Goal: Task Accomplishment & Management: Manage account settings

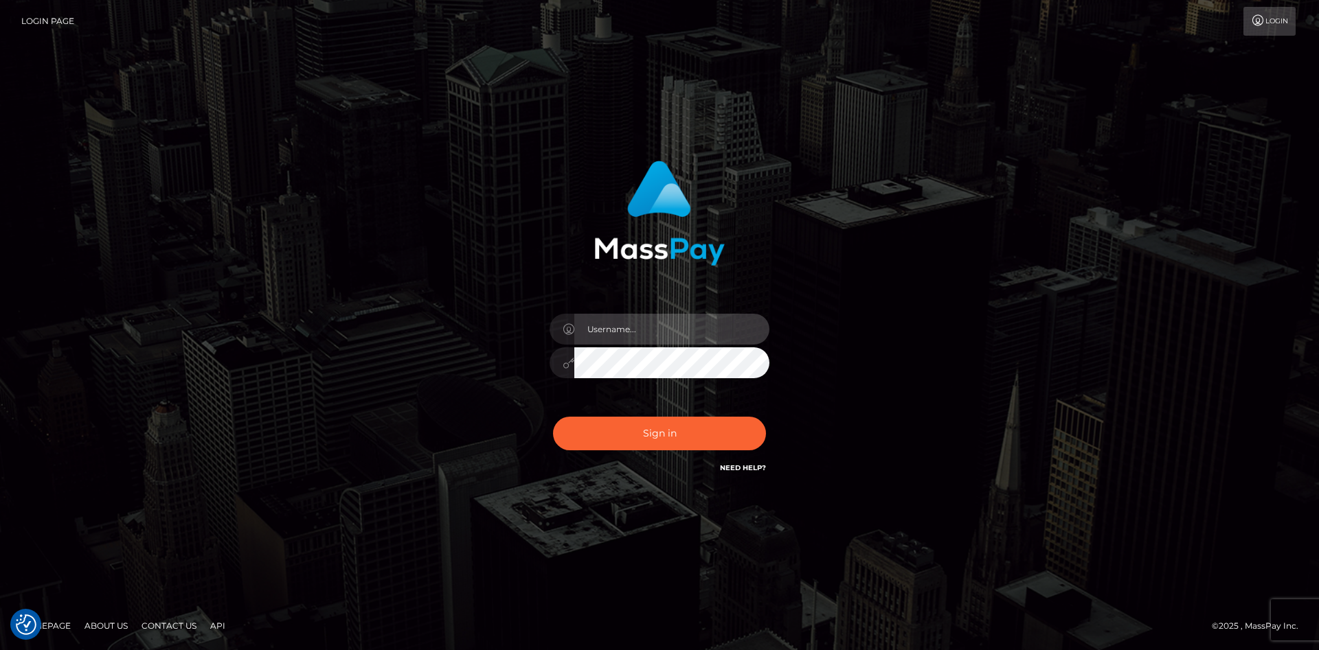
click at [644, 330] on input "text" at bounding box center [671, 329] width 195 height 31
type input "faisal_uplift"
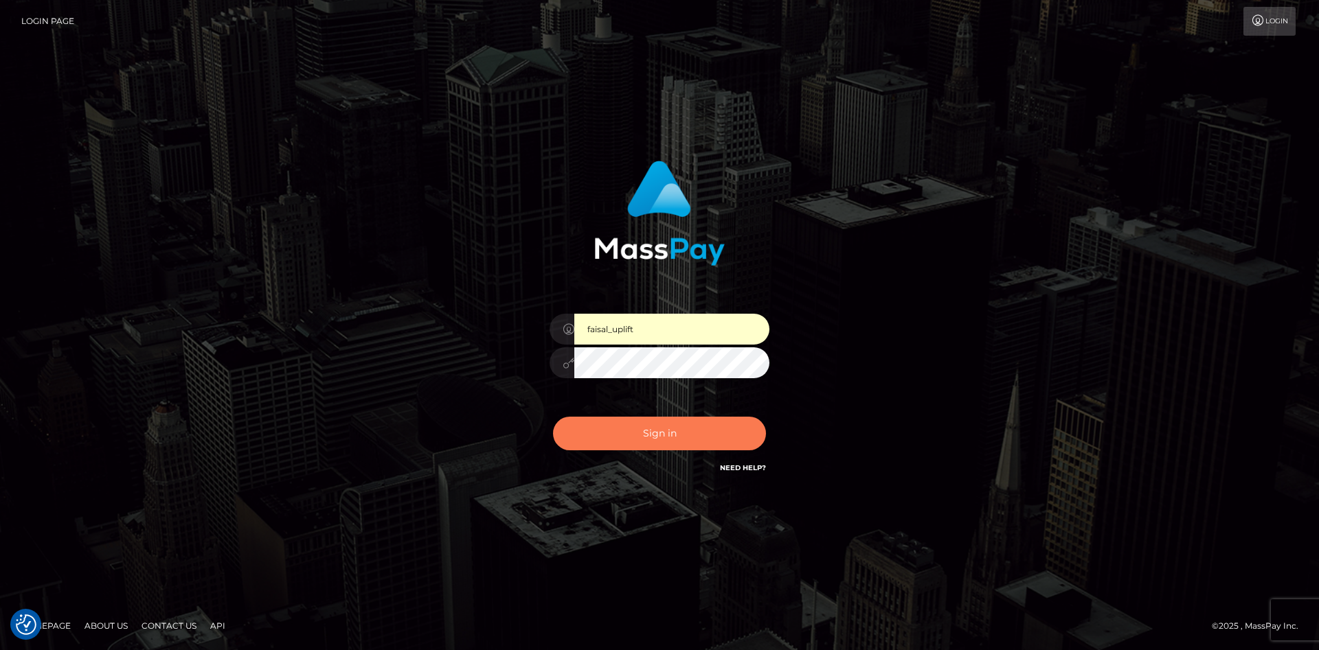
click at [646, 435] on button "Sign in" at bounding box center [659, 434] width 213 height 34
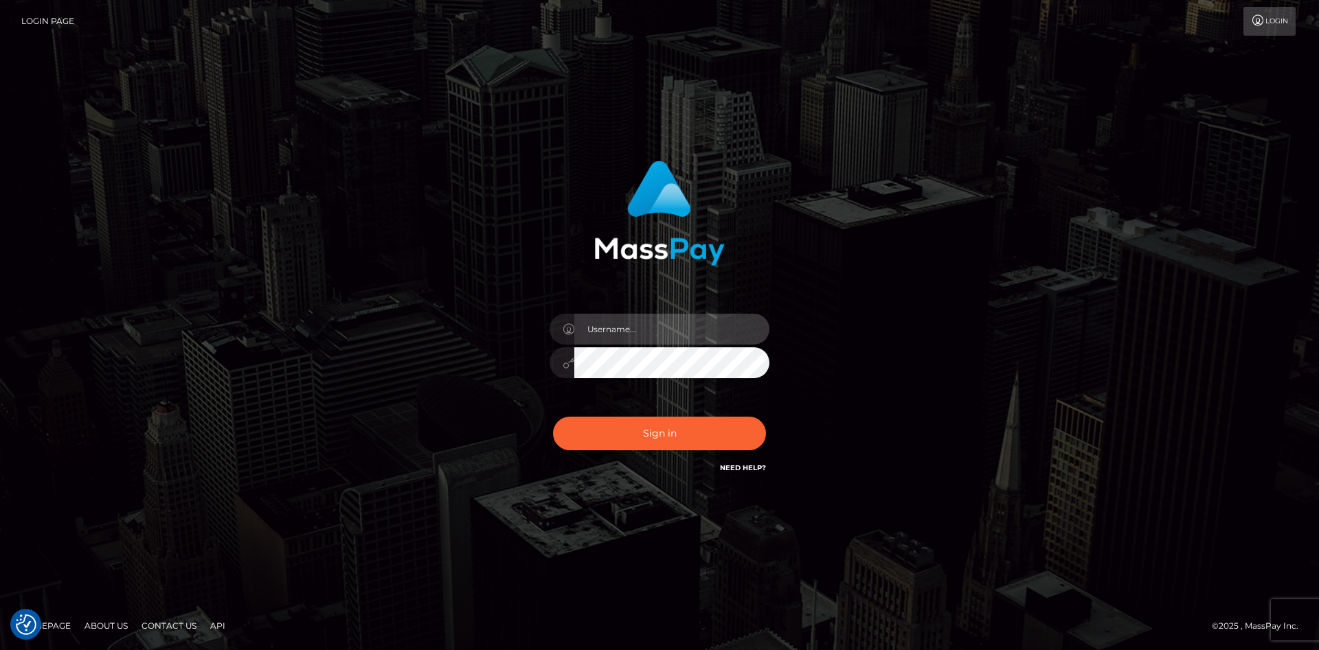
click at [641, 329] on input "text" at bounding box center [671, 329] width 195 height 31
type input "faisal_uplift"
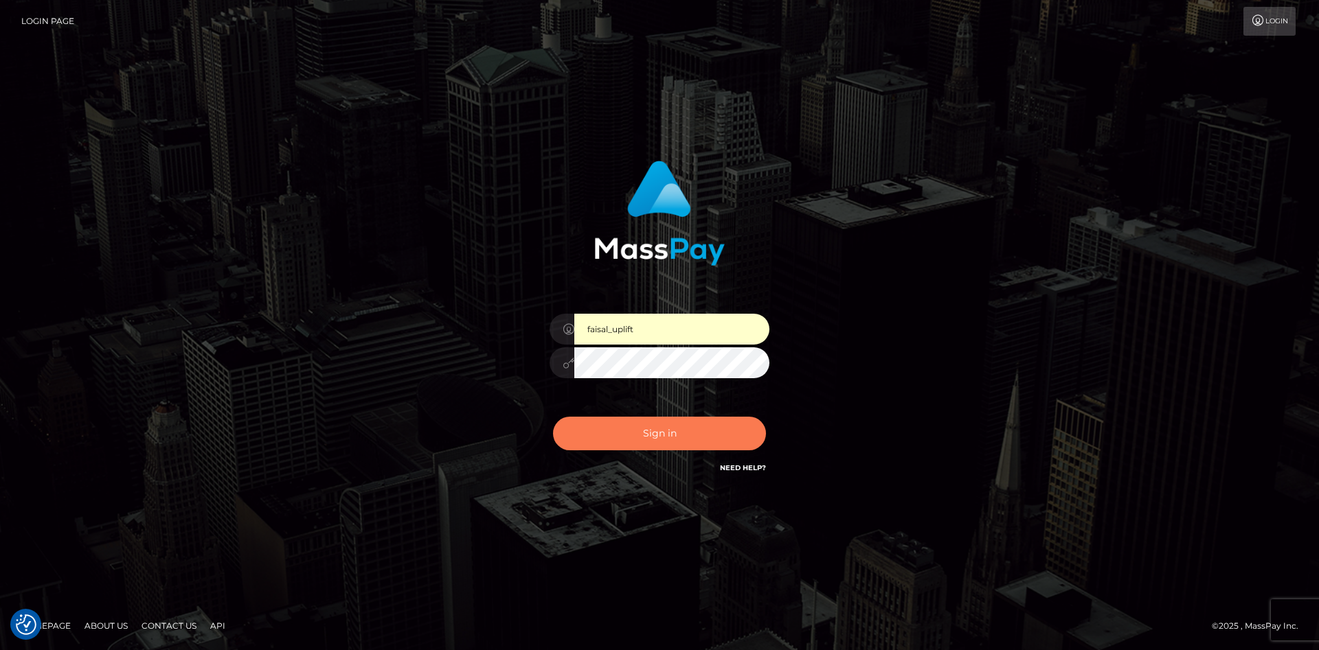
click at [657, 424] on button "Sign in" at bounding box center [659, 434] width 213 height 34
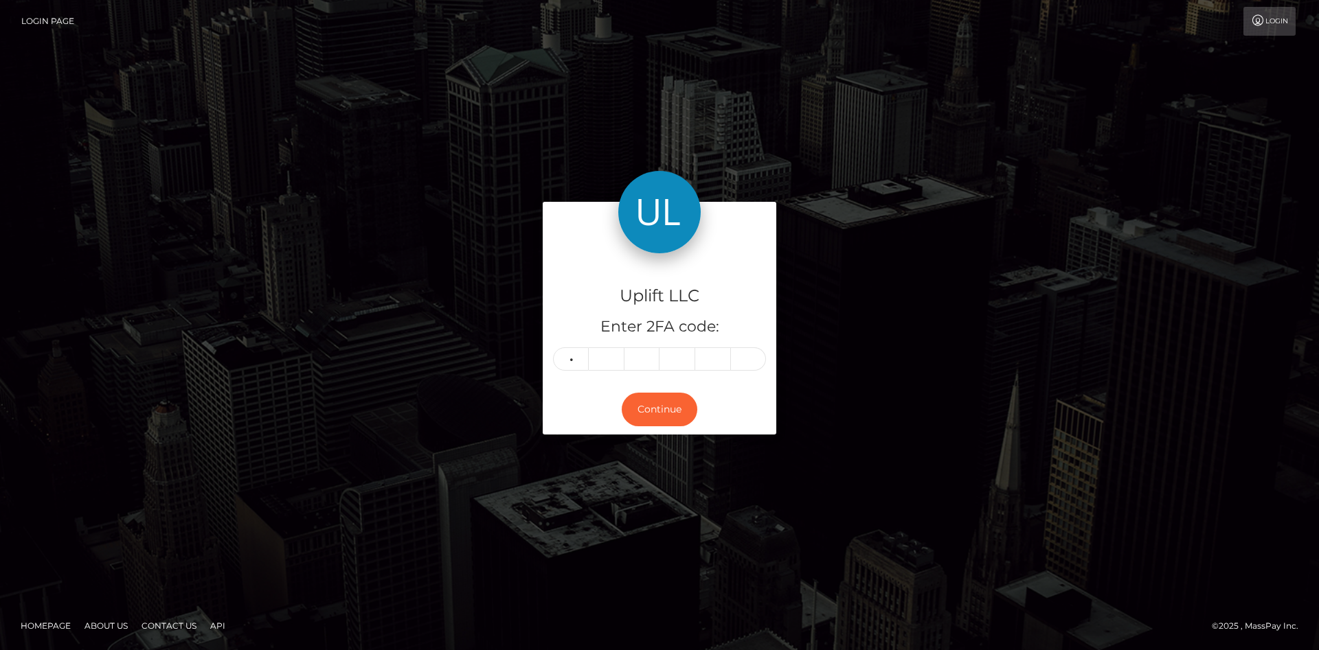
type input "0"
type input "8"
type input "4"
type input "0"
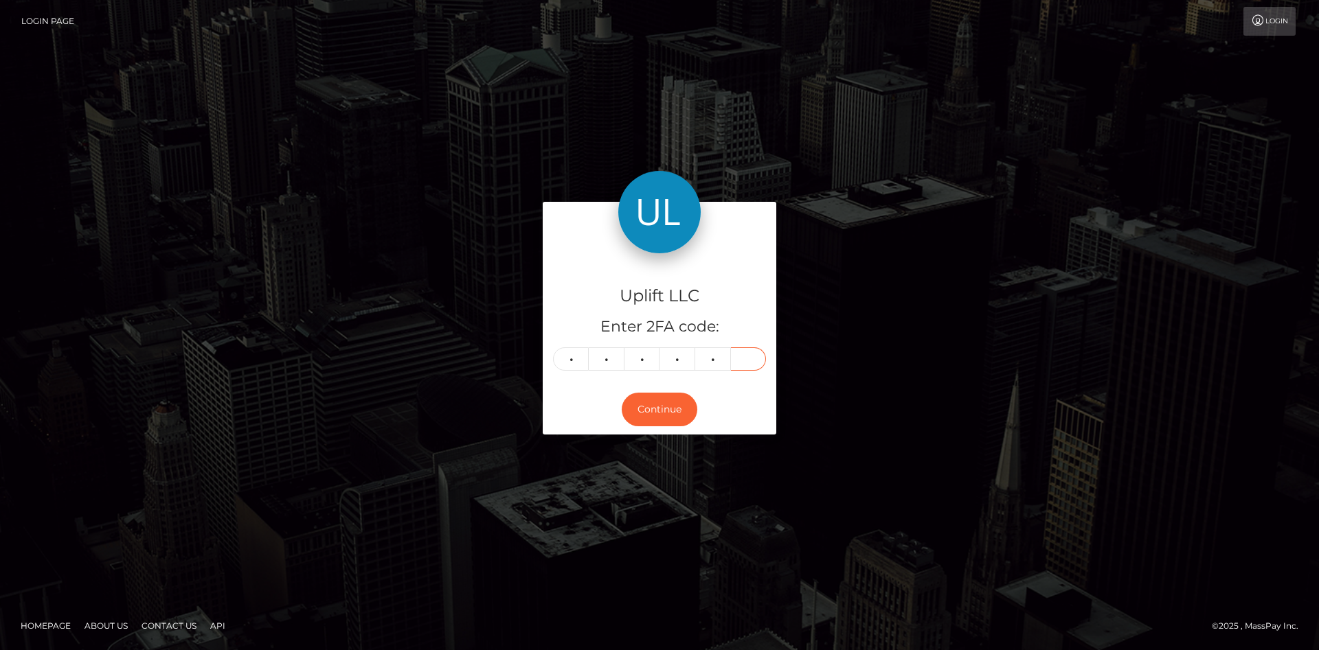
type input "0"
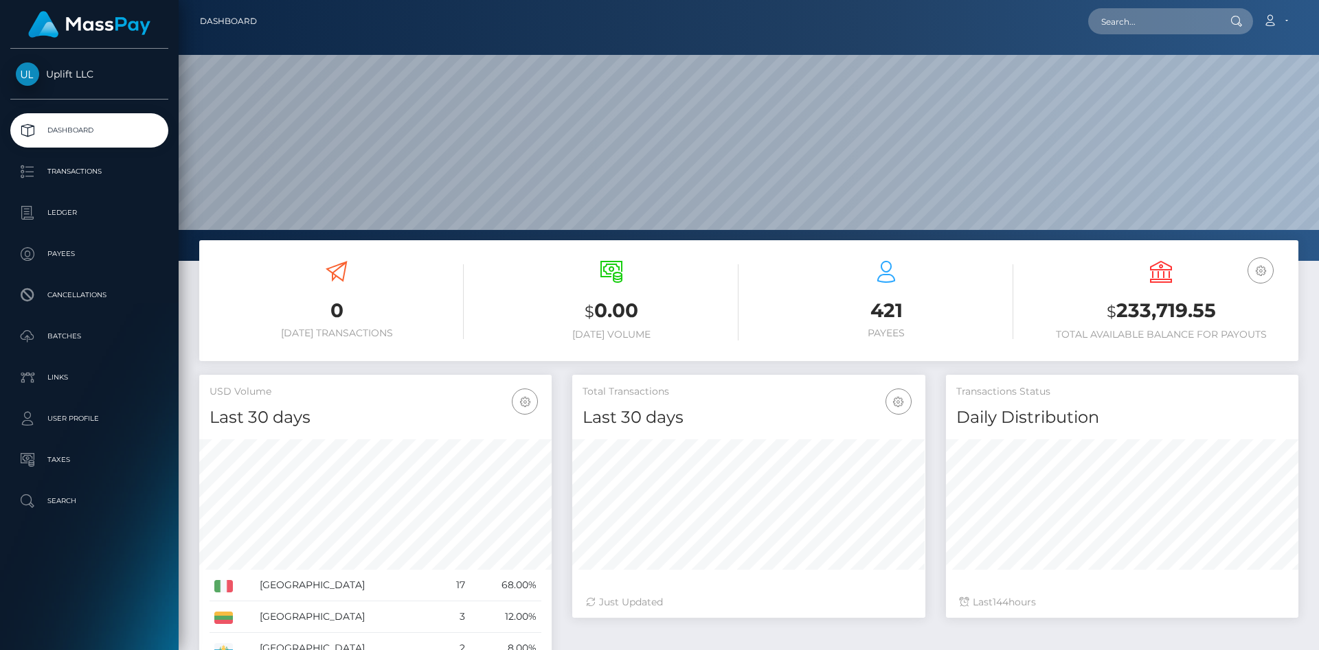
scroll to position [243, 352]
click at [112, 183] on link "Transactions" at bounding box center [89, 172] width 158 height 34
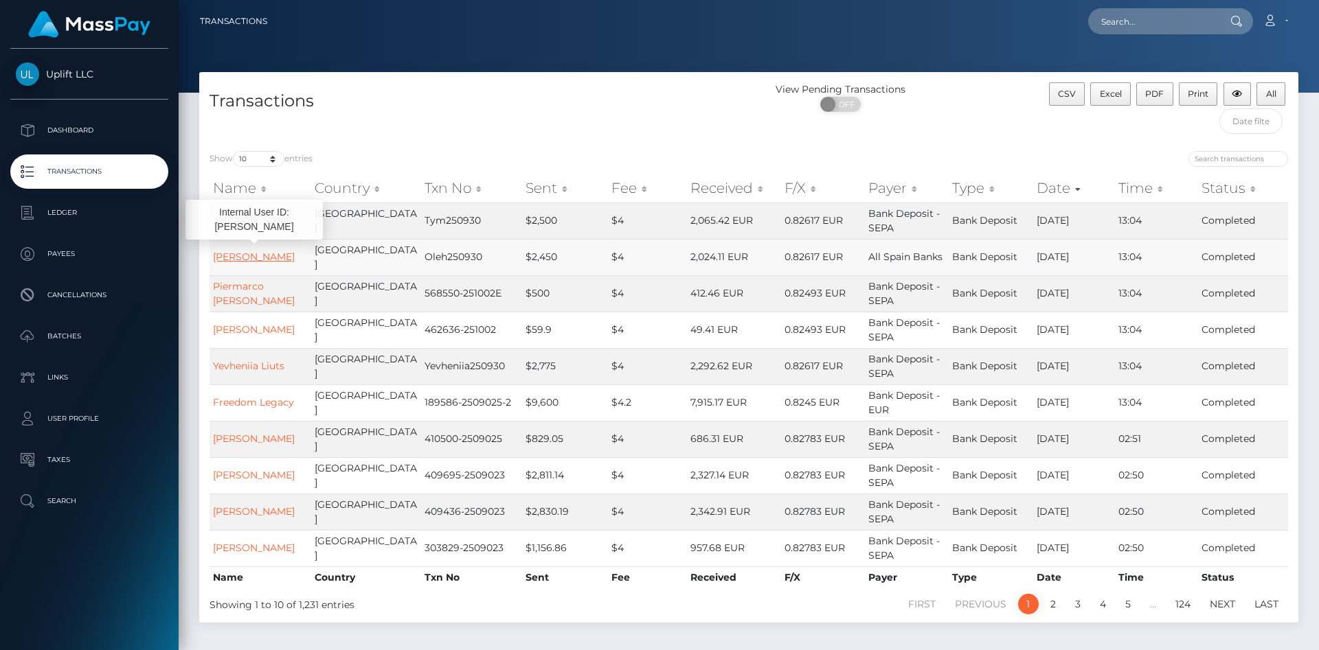
click at [243, 254] on link "Oleh Bezborodov" at bounding box center [254, 257] width 82 height 12
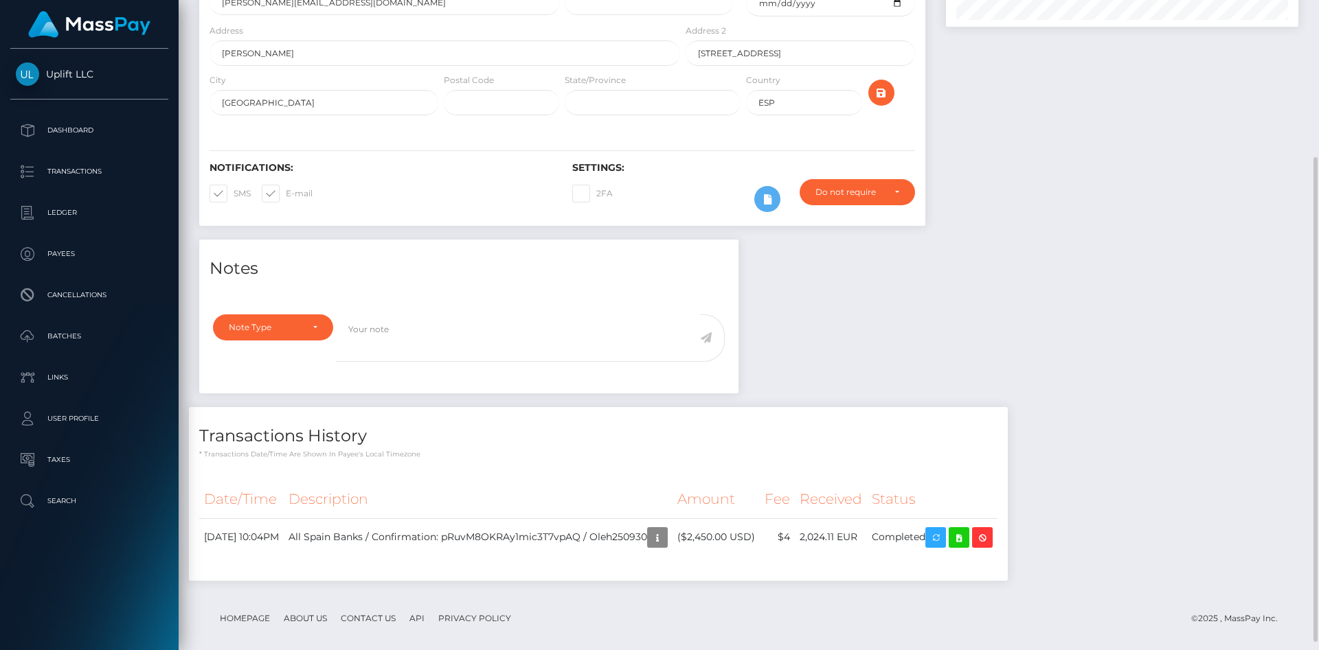
scroll to position [221, 0]
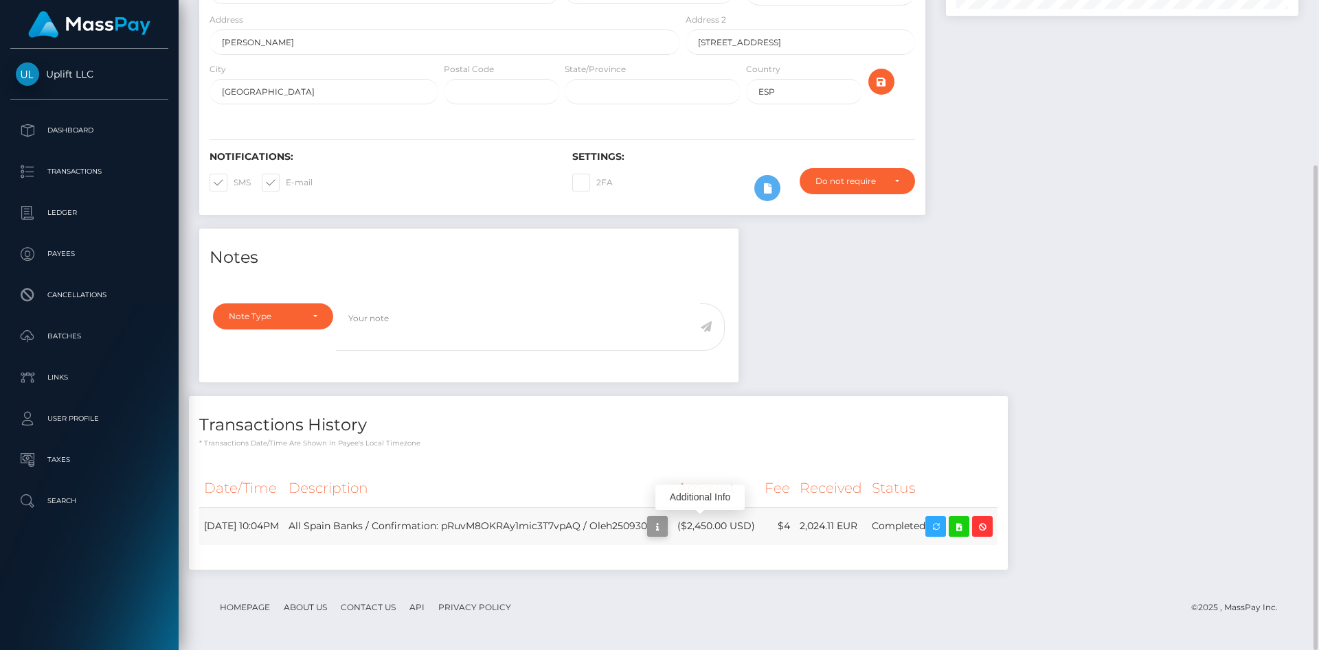
click at [665, 521] on icon "button" at bounding box center [657, 527] width 16 height 17
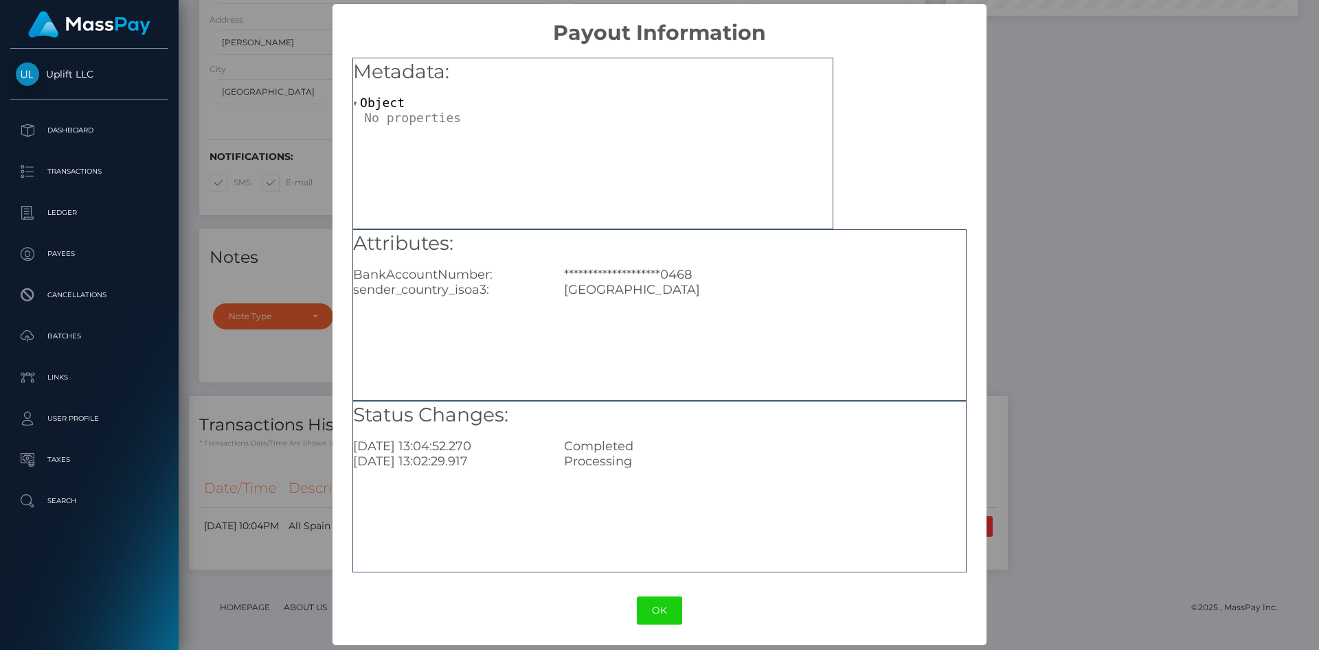
scroll to position [3, 0]
click at [668, 617] on button "OK" at bounding box center [659, 610] width 45 height 28
